Goal: Information Seeking & Learning: Learn about a topic

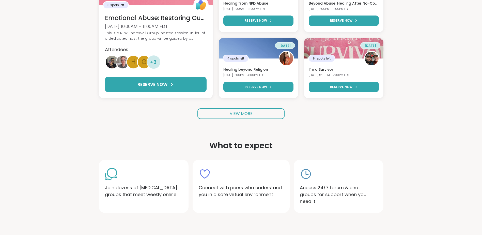
scroll to position [127, 0]
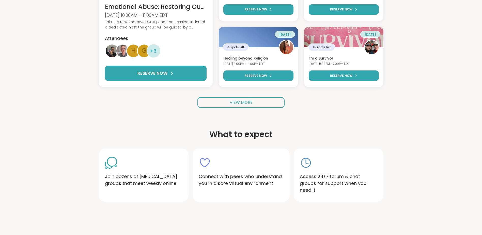
click at [228, 105] on link "VIEW MORE" at bounding box center [240, 102] width 87 height 11
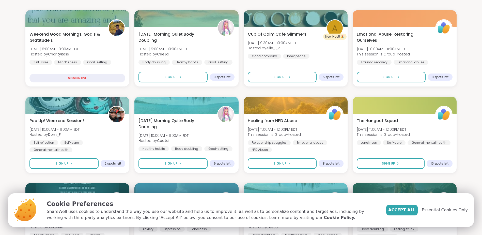
scroll to position [76, 0]
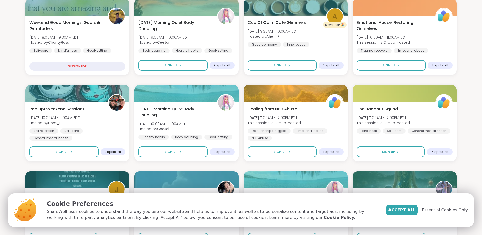
click at [406, 211] on span "Accept All" at bounding box center [401, 210] width 27 height 6
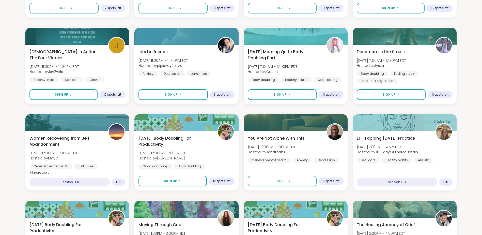
scroll to position [229, 0]
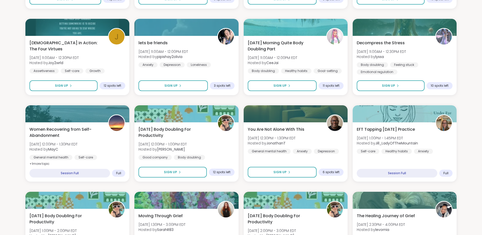
click at [11, 109] on section "Search Filter All Growth Mental Health Relationships Life Events Physical Healt…" at bounding box center [241, 211] width 482 height 838
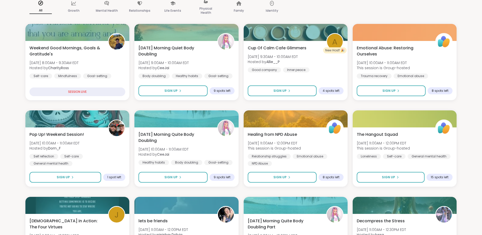
scroll to position [0, 0]
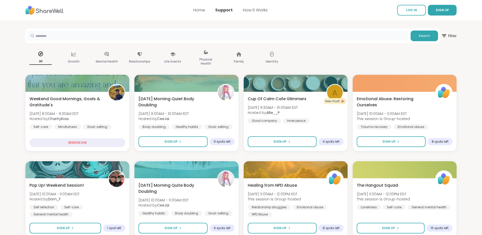
click at [60, 38] on input "text" at bounding box center [217, 36] width 381 height 10
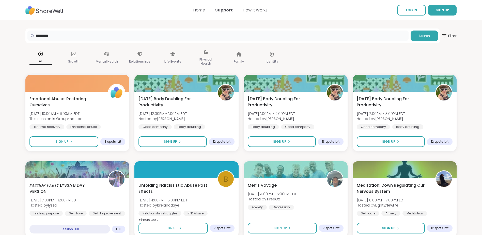
click at [37, 35] on input "********" at bounding box center [217, 36] width 381 height 10
type input "**********"
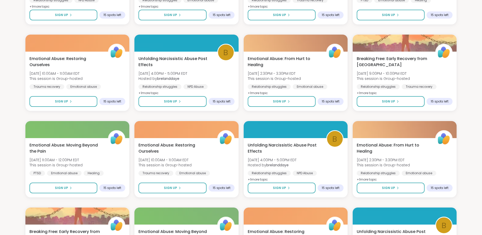
scroll to position [559, 0]
